Goal: Communication & Community: Answer question/provide support

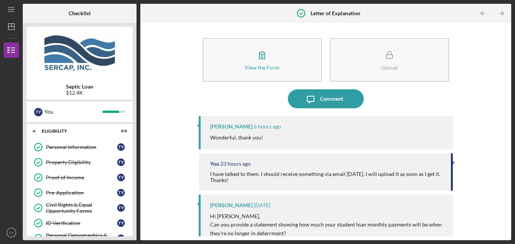
scroll to position [328, 0]
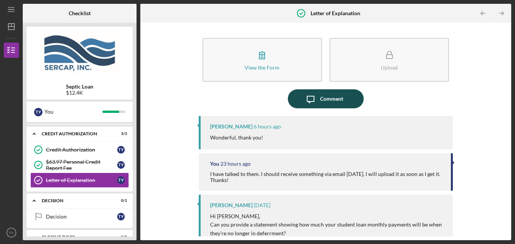
click at [335, 102] on div "Comment" at bounding box center [331, 98] width 23 height 19
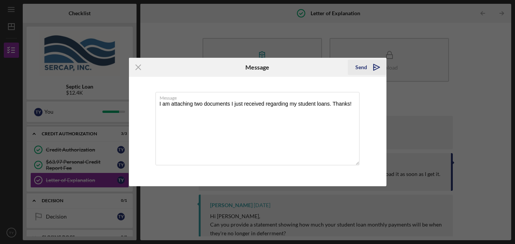
type textarea "I am attaching two documents I just received regarding my student loans. Thanks!"
click at [359, 70] on div "Send" at bounding box center [361, 67] width 12 height 15
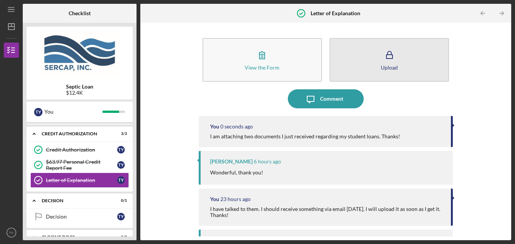
click at [389, 64] on button "Upload" at bounding box center [389, 60] width 119 height 44
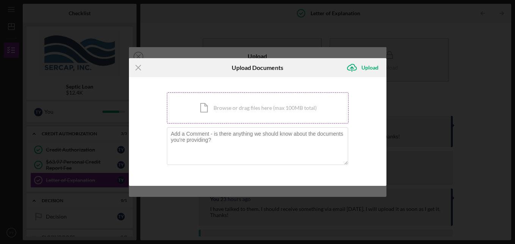
click at [270, 109] on div "Icon/Document Browse or drag files here (max 100MB total) Tap to choose files o…" at bounding box center [258, 107] width 182 height 31
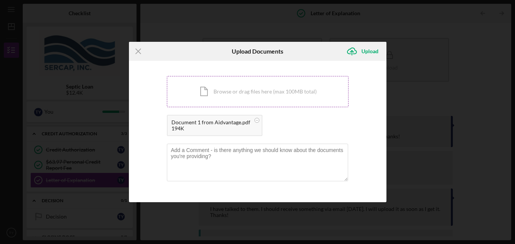
click at [243, 93] on div "Icon/Document Browse or drag files here (max 100MB total) Tap to choose files o…" at bounding box center [258, 91] width 182 height 31
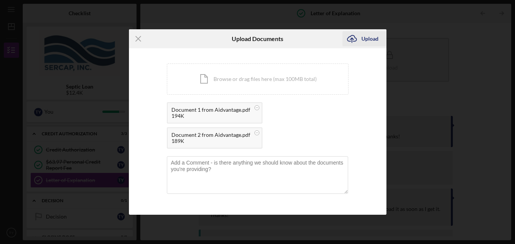
click at [366, 41] on div "Upload" at bounding box center [370, 38] width 17 height 15
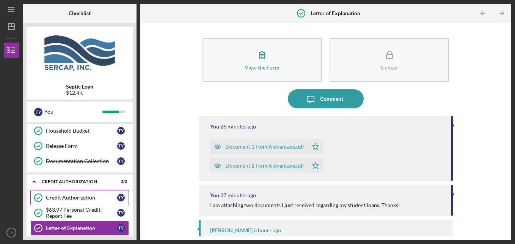
scroll to position [375, 0]
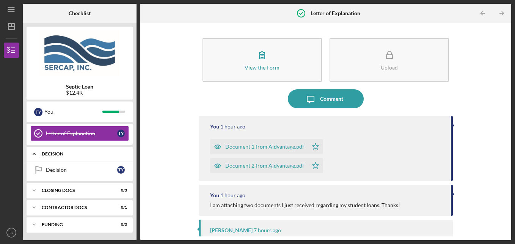
click at [35, 155] on icon "Icon/Expander" at bounding box center [34, 153] width 15 height 15
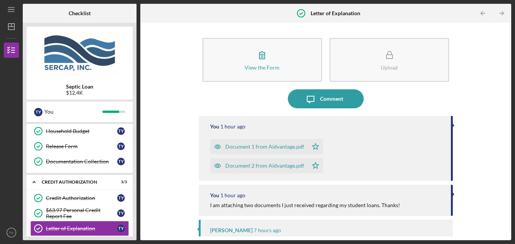
scroll to position [280, 0]
click at [32, 184] on icon "Icon/Expander" at bounding box center [34, 182] width 15 height 15
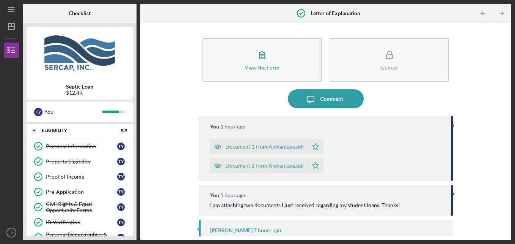
scroll to position [0, 0]
click at [34, 133] on icon "Icon/Expander" at bounding box center [34, 130] width 15 height 15
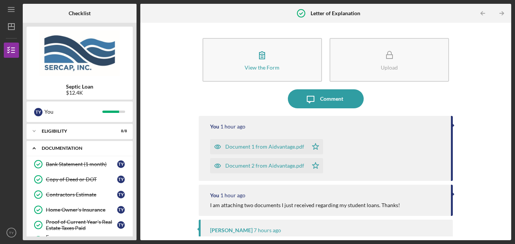
click at [33, 148] on polyline at bounding box center [34, 149] width 2 height 2
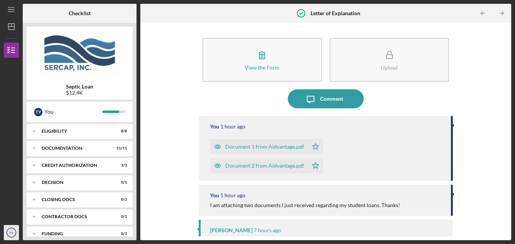
click at [9, 226] on icon "TY" at bounding box center [11, 232] width 15 height 19
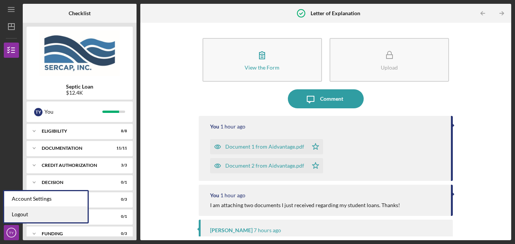
click at [19, 206] on link "Logout" at bounding box center [45, 214] width 83 height 16
